Goal: Register for event/course

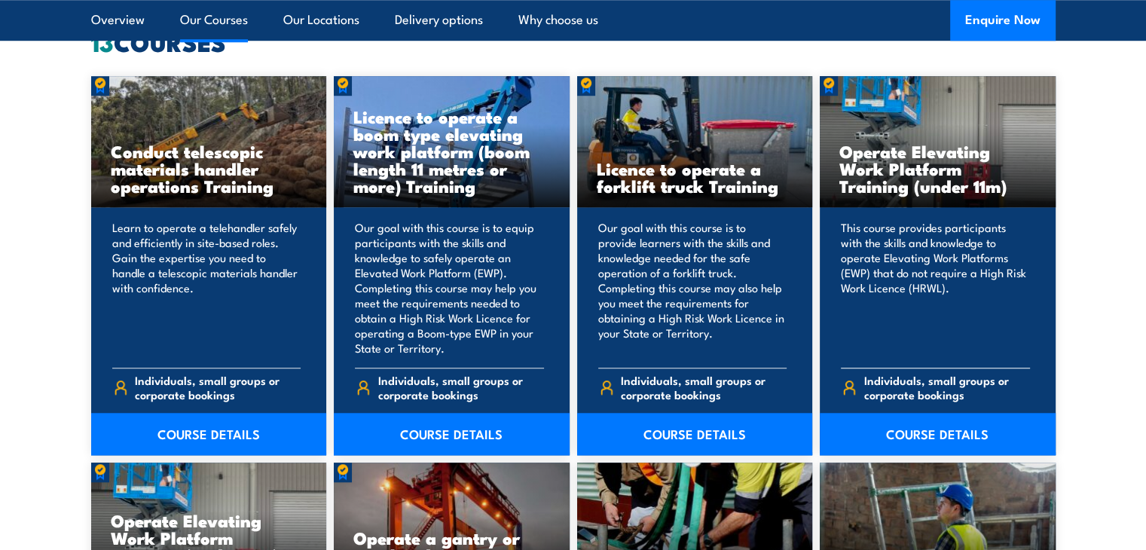
scroll to position [1281, 0]
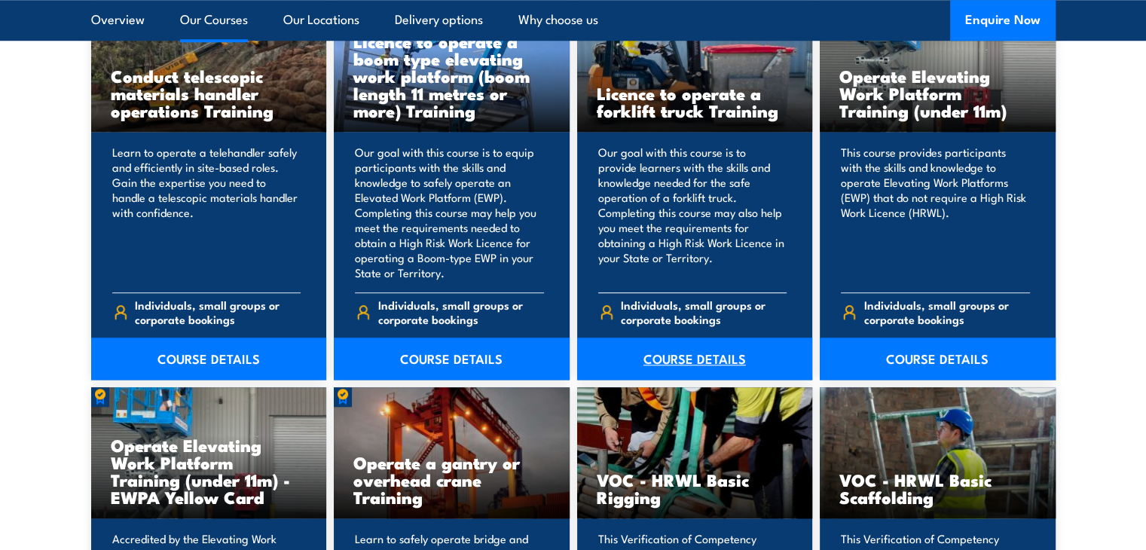
click at [681, 363] on link "COURSE DETAILS" at bounding box center [695, 359] width 236 height 42
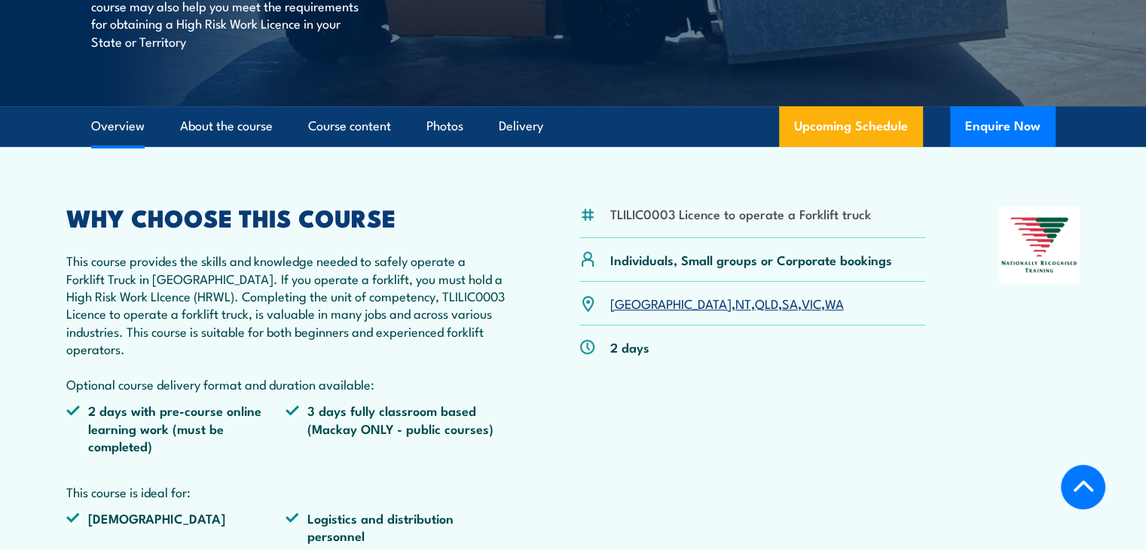
scroll to position [301, 0]
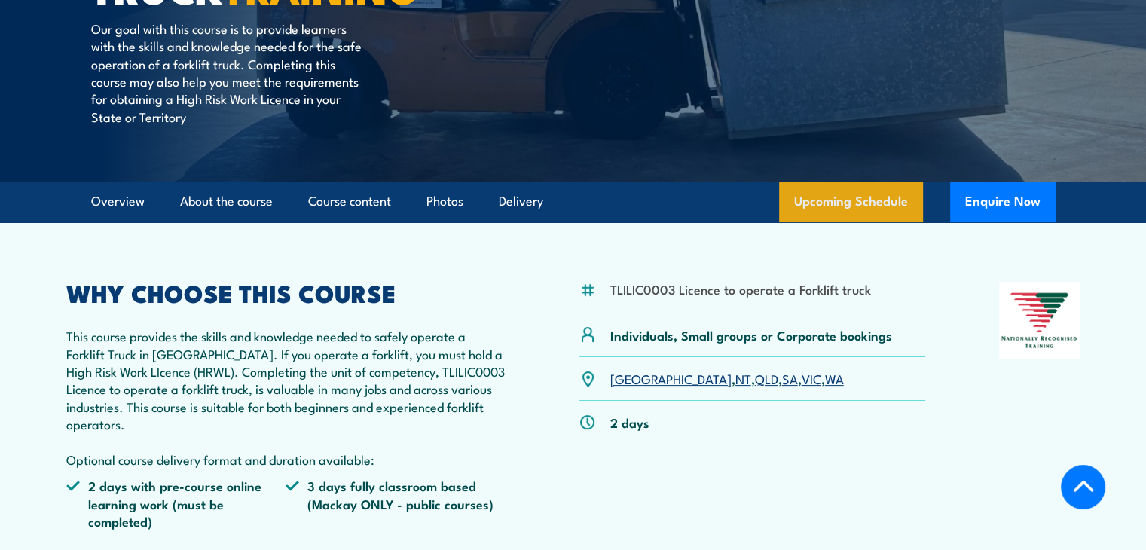
click at [878, 206] on link "Upcoming Schedule" at bounding box center [851, 202] width 144 height 41
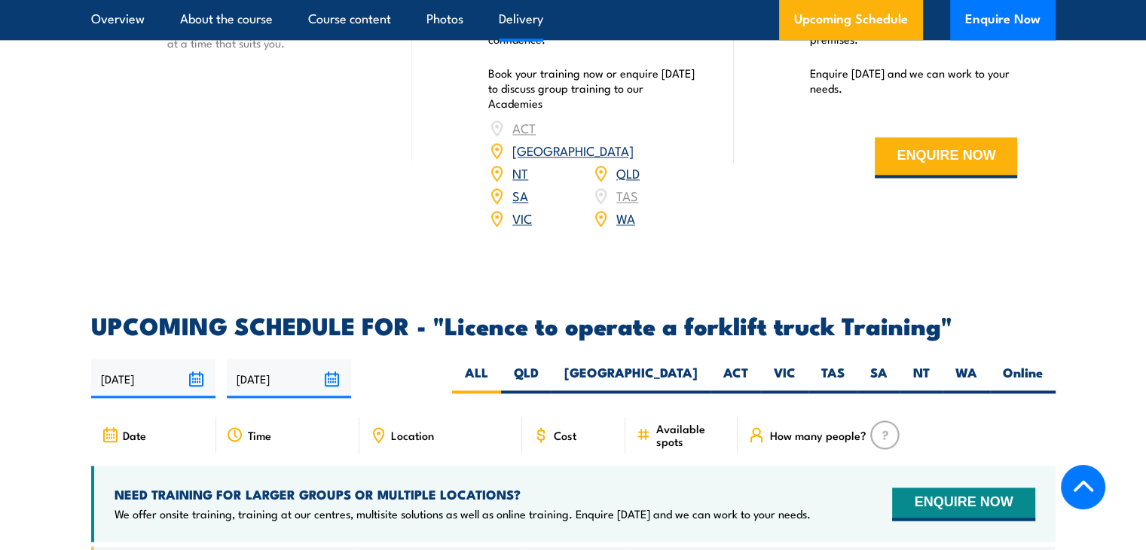
scroll to position [2296, 0]
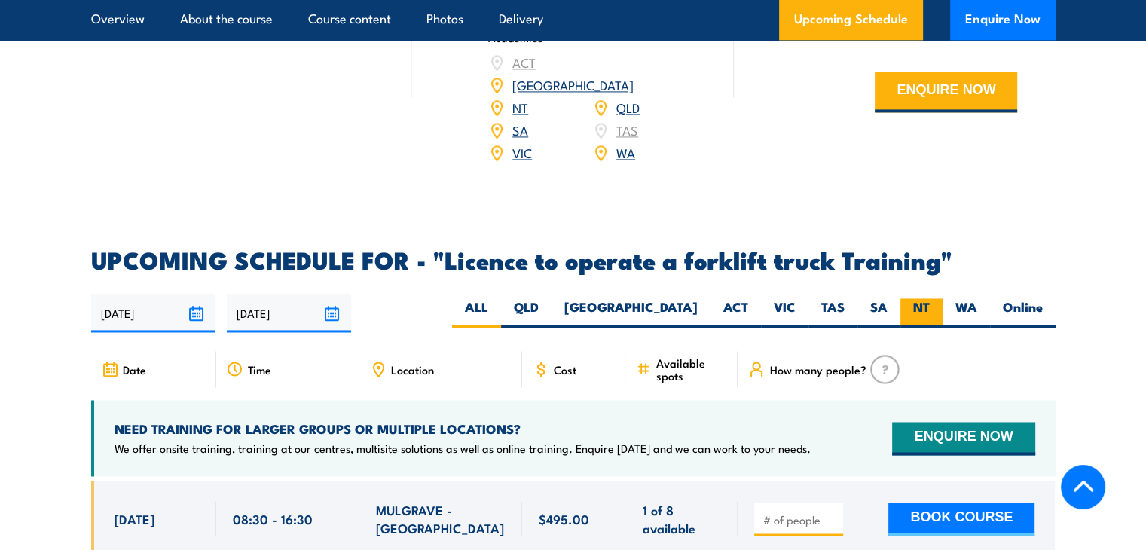
click at [927, 298] on label "NT" at bounding box center [921, 312] width 42 height 29
click at [930, 298] on input "NT" at bounding box center [935, 303] width 10 height 10
radio input "true"
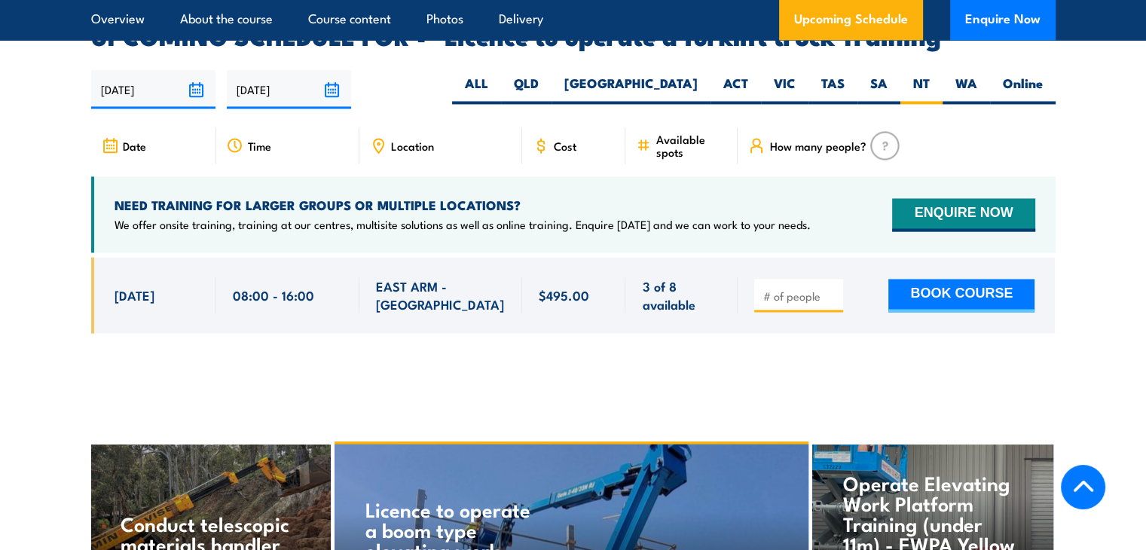
scroll to position [2522, 0]
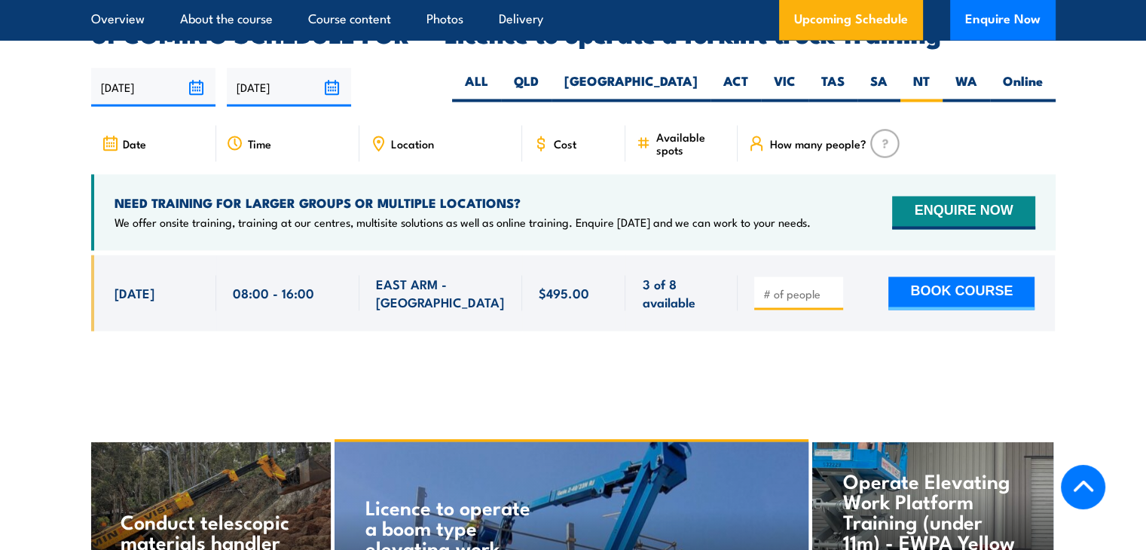
click at [790, 286] on input "number" at bounding box center [799, 293] width 75 height 15
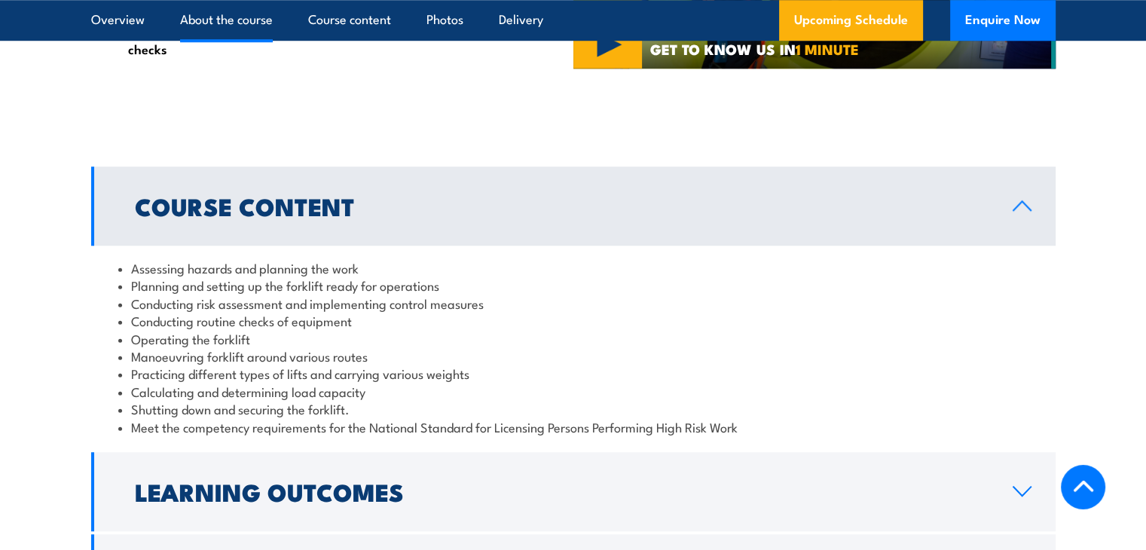
scroll to position [939, 0]
